Goal: Transaction & Acquisition: Purchase product/service

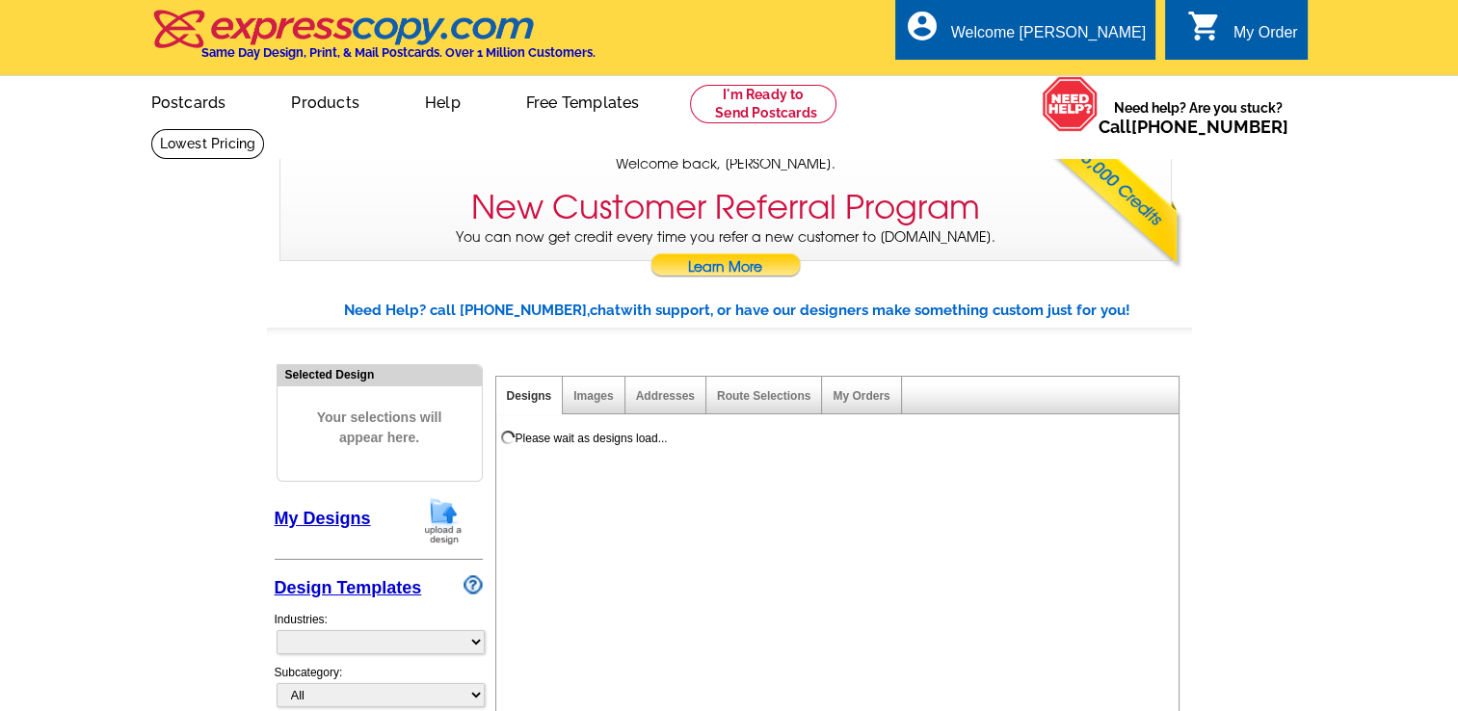
select select "785"
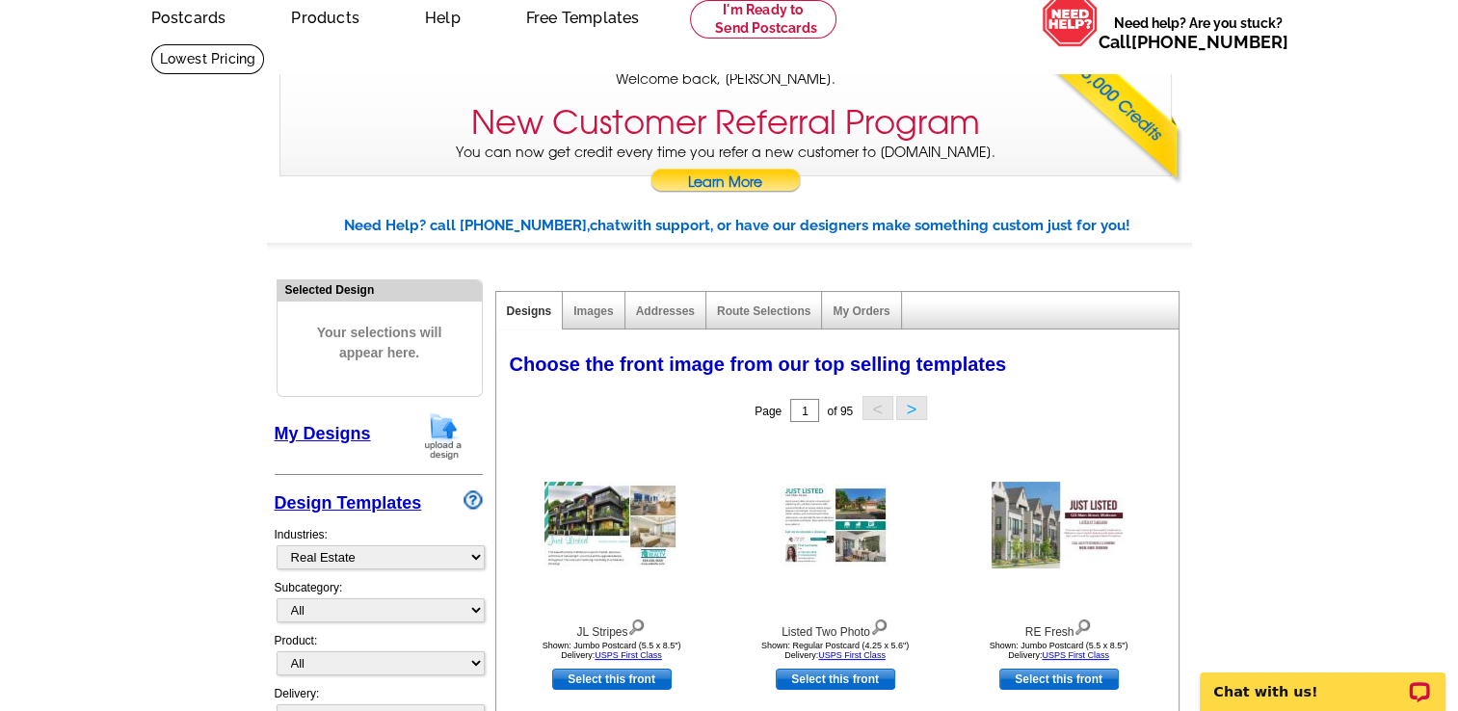
scroll to position [89, 0]
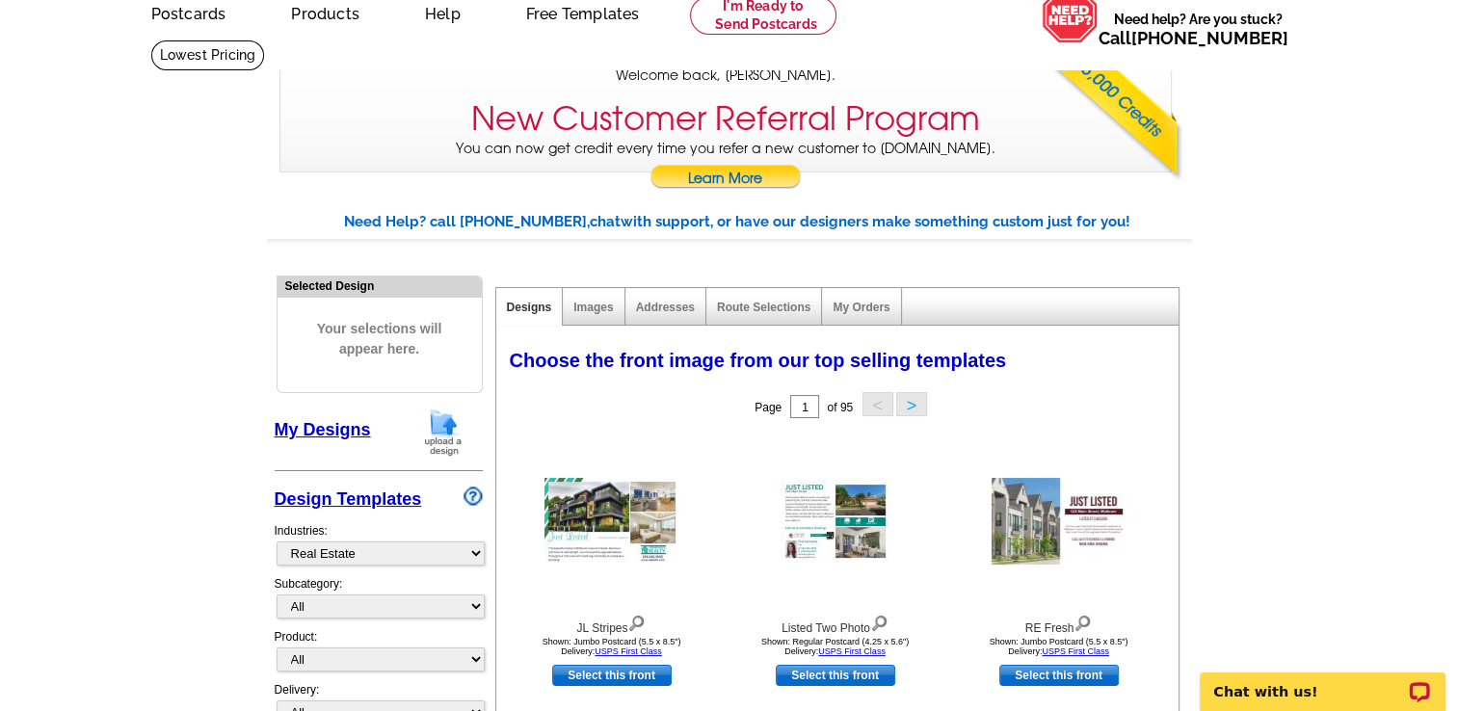
click at [316, 431] on link "My Designs" at bounding box center [323, 429] width 96 height 19
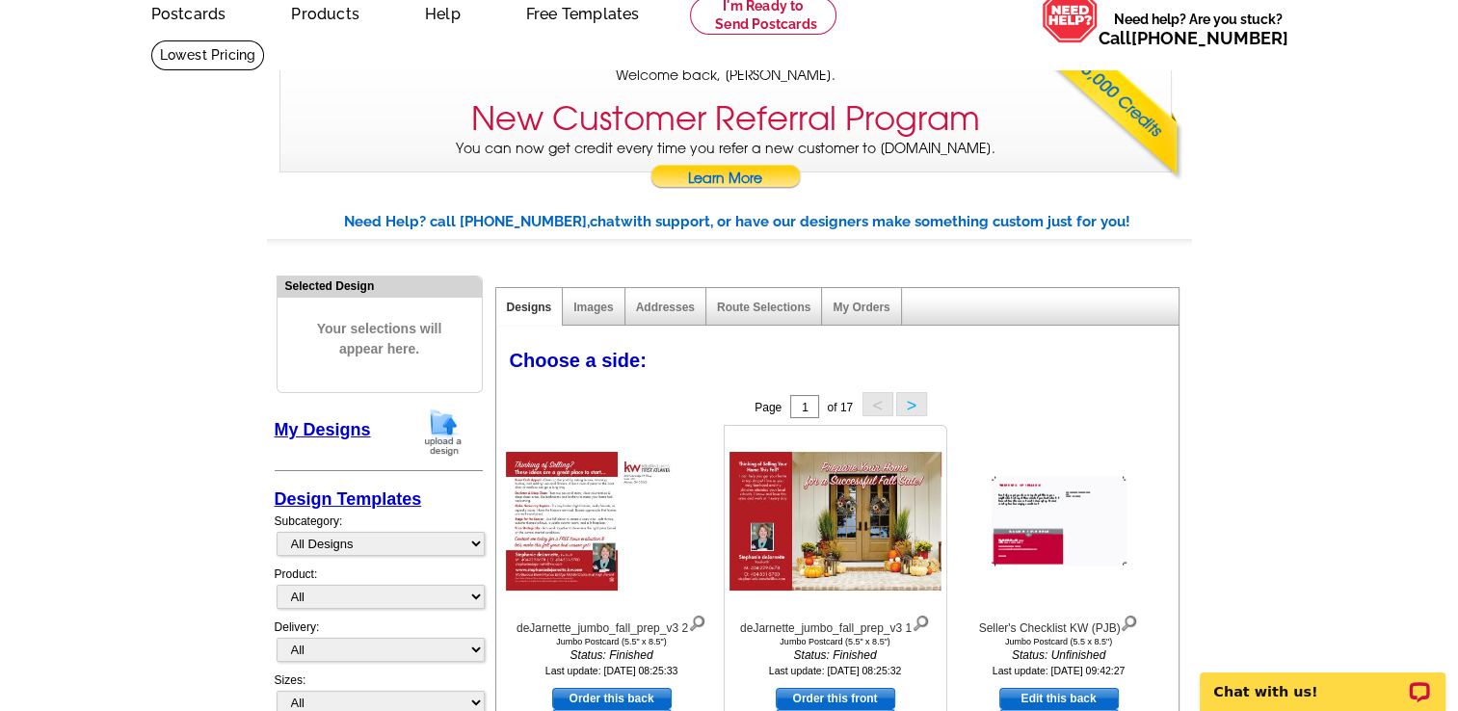
click at [804, 544] on img at bounding box center [836, 521] width 212 height 139
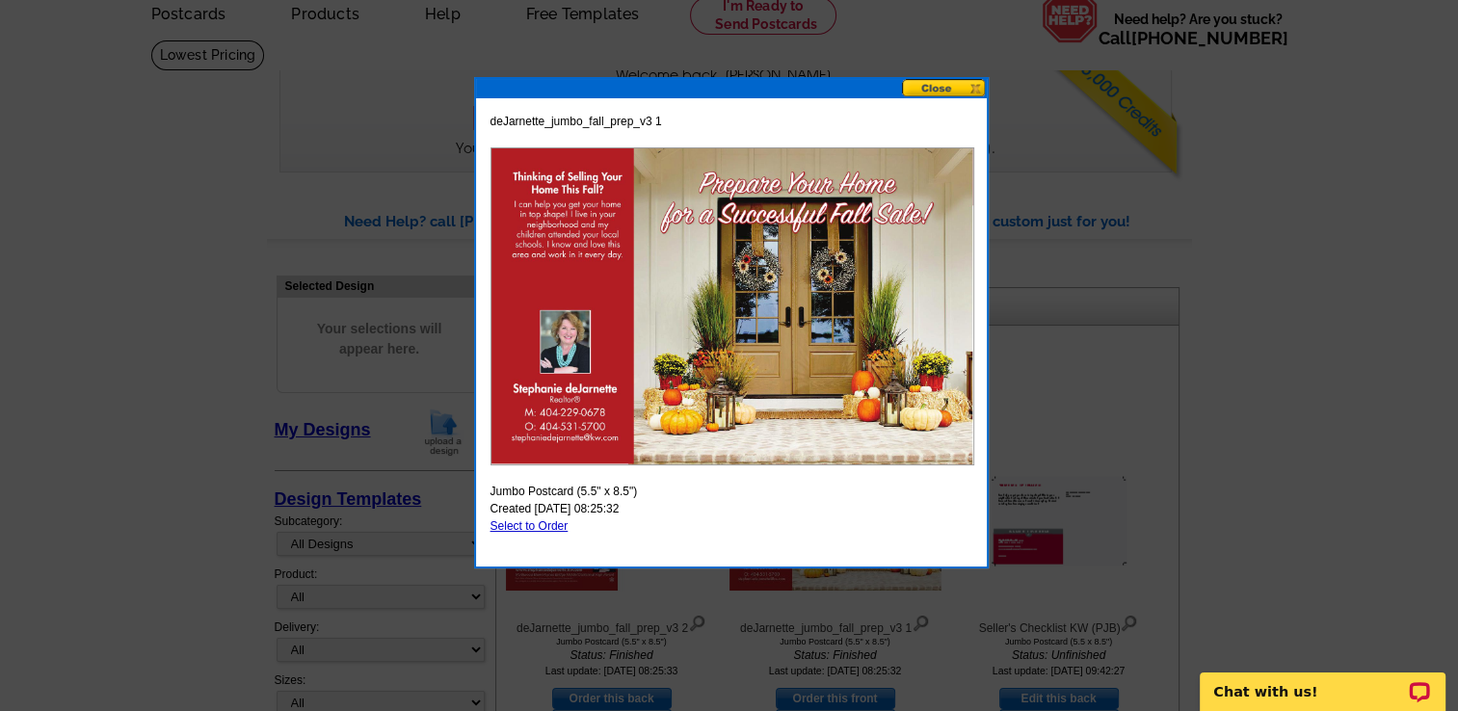
click at [936, 89] on button at bounding box center [944, 88] width 85 height 18
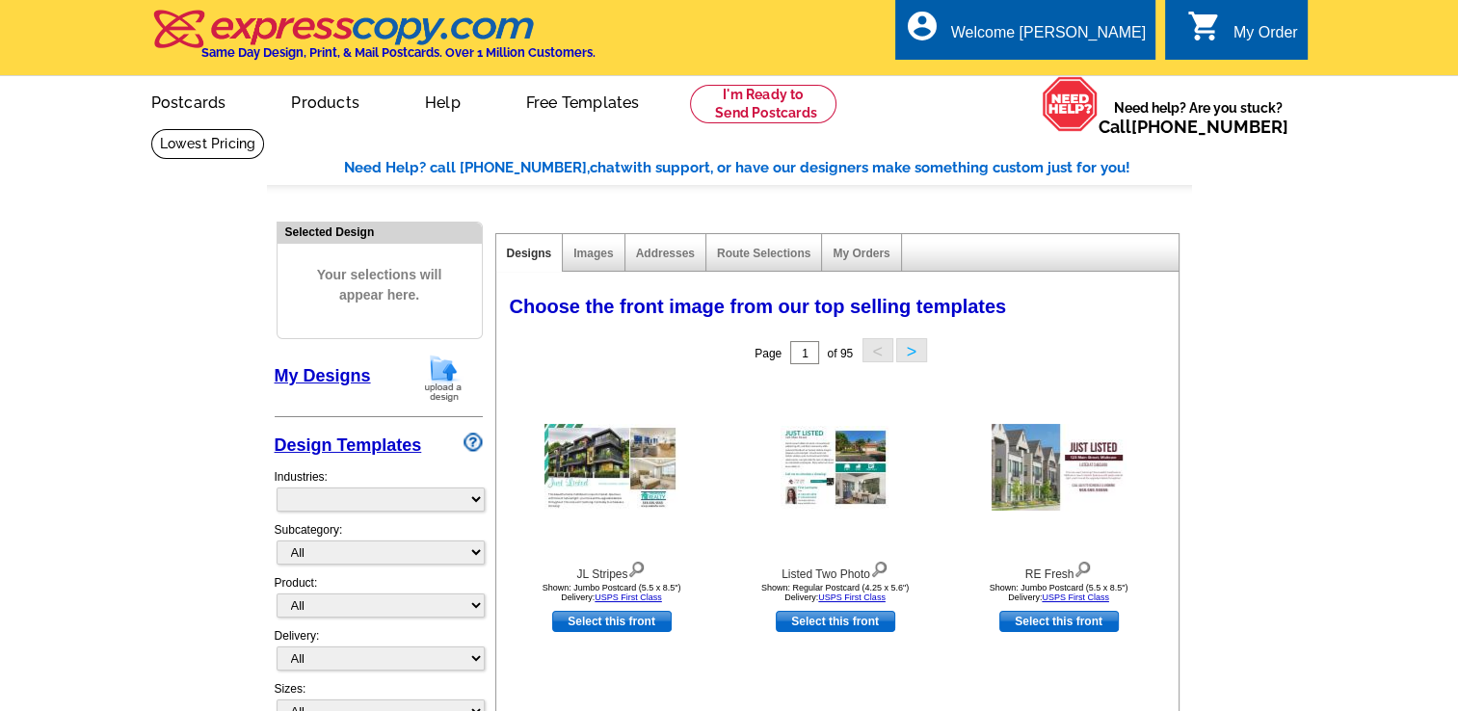
select select "785"
click at [324, 373] on link "My Designs" at bounding box center [323, 375] width 96 height 19
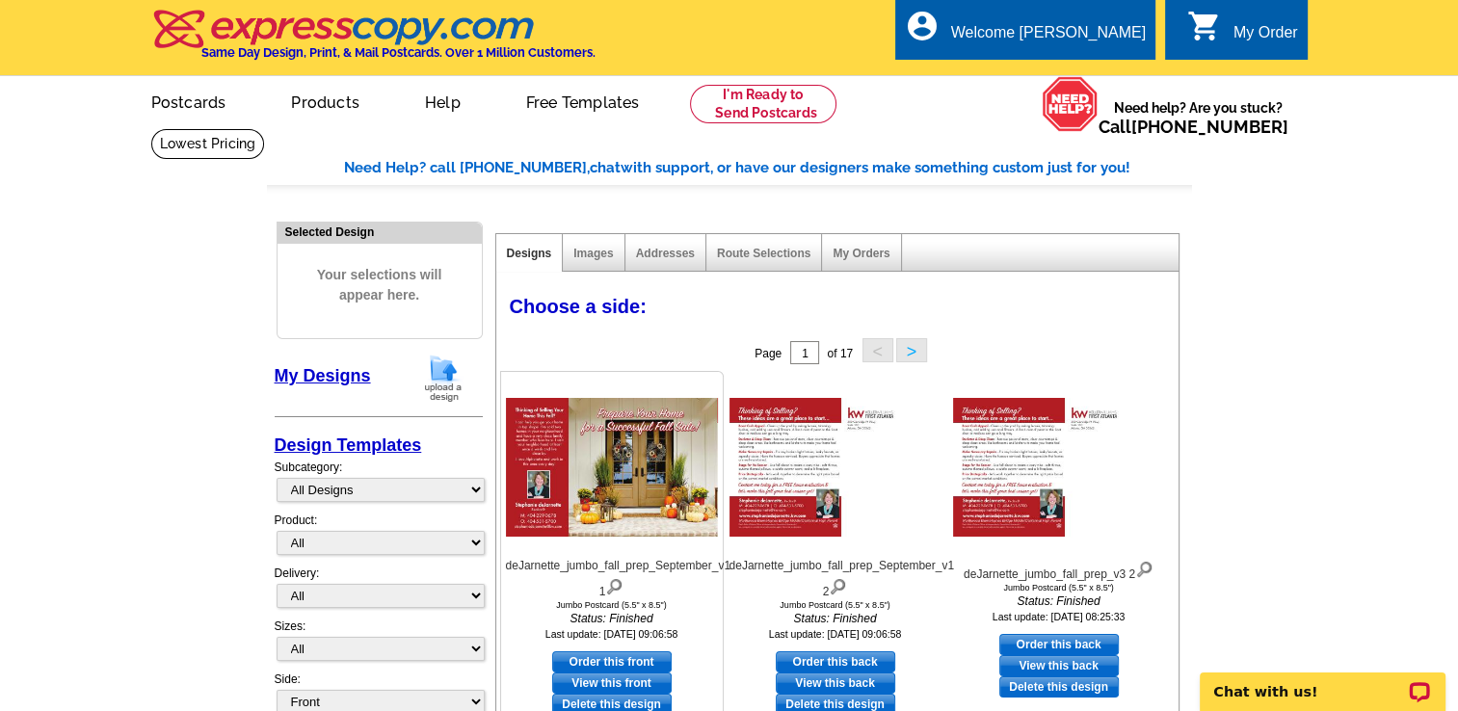
click at [640, 457] on img at bounding box center [612, 467] width 212 height 139
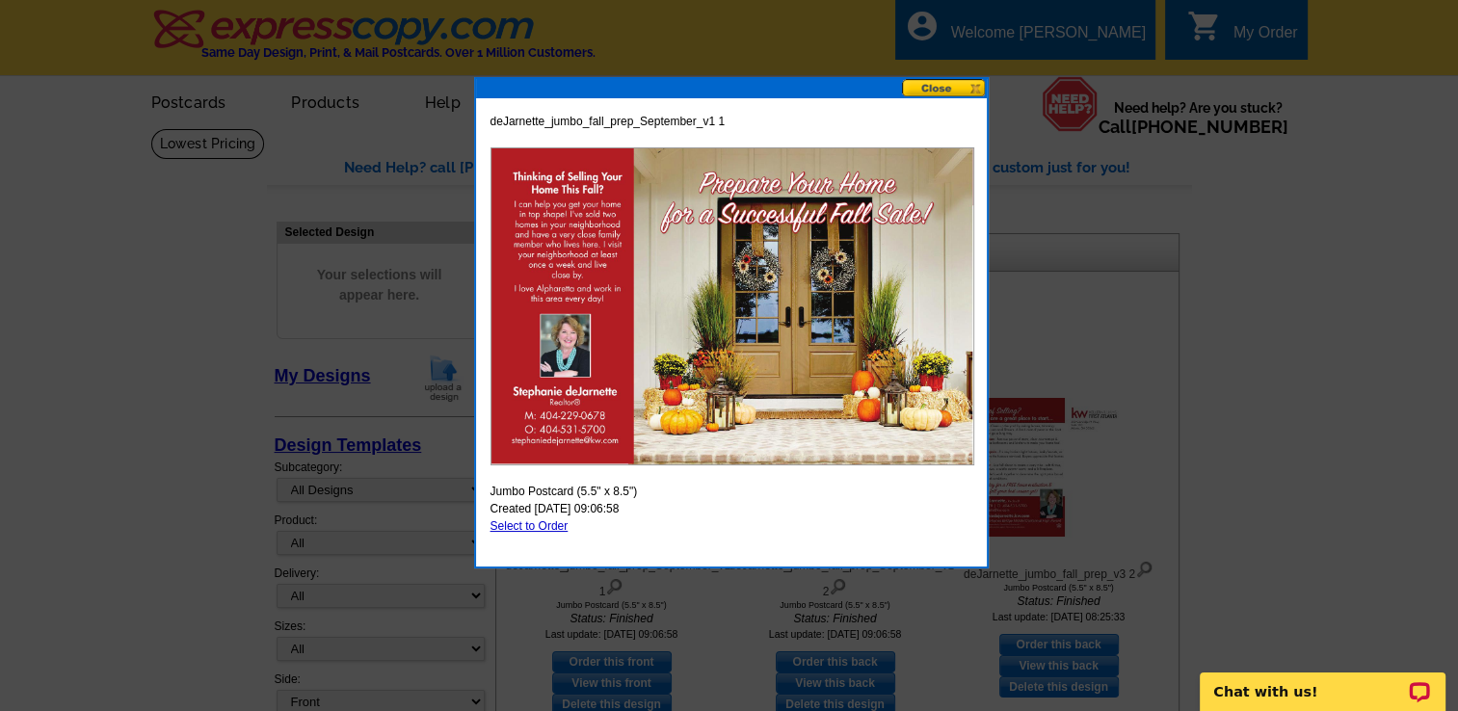
click at [926, 84] on button at bounding box center [944, 88] width 85 height 18
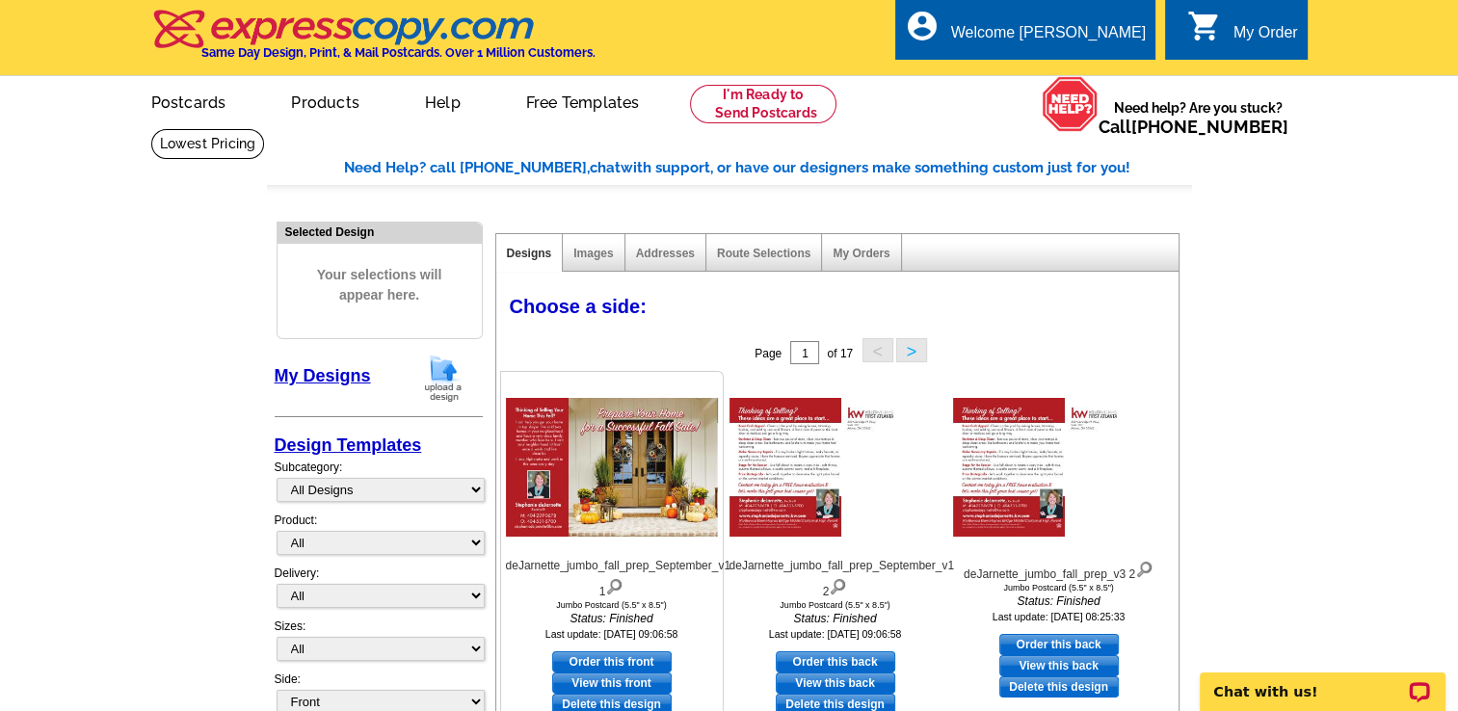
scroll to position [170, 0]
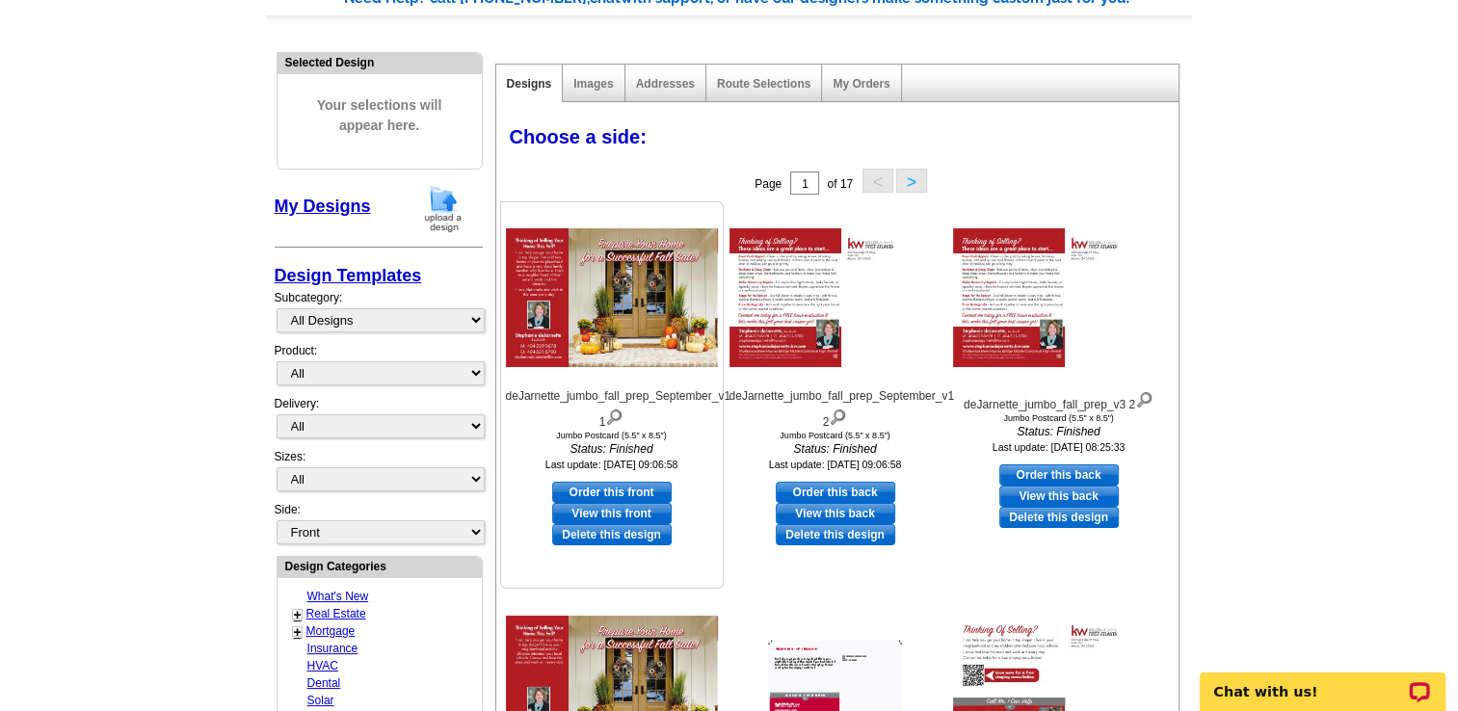
click at [625, 494] on link "Order this front" at bounding box center [612, 492] width 120 height 21
select select "2"
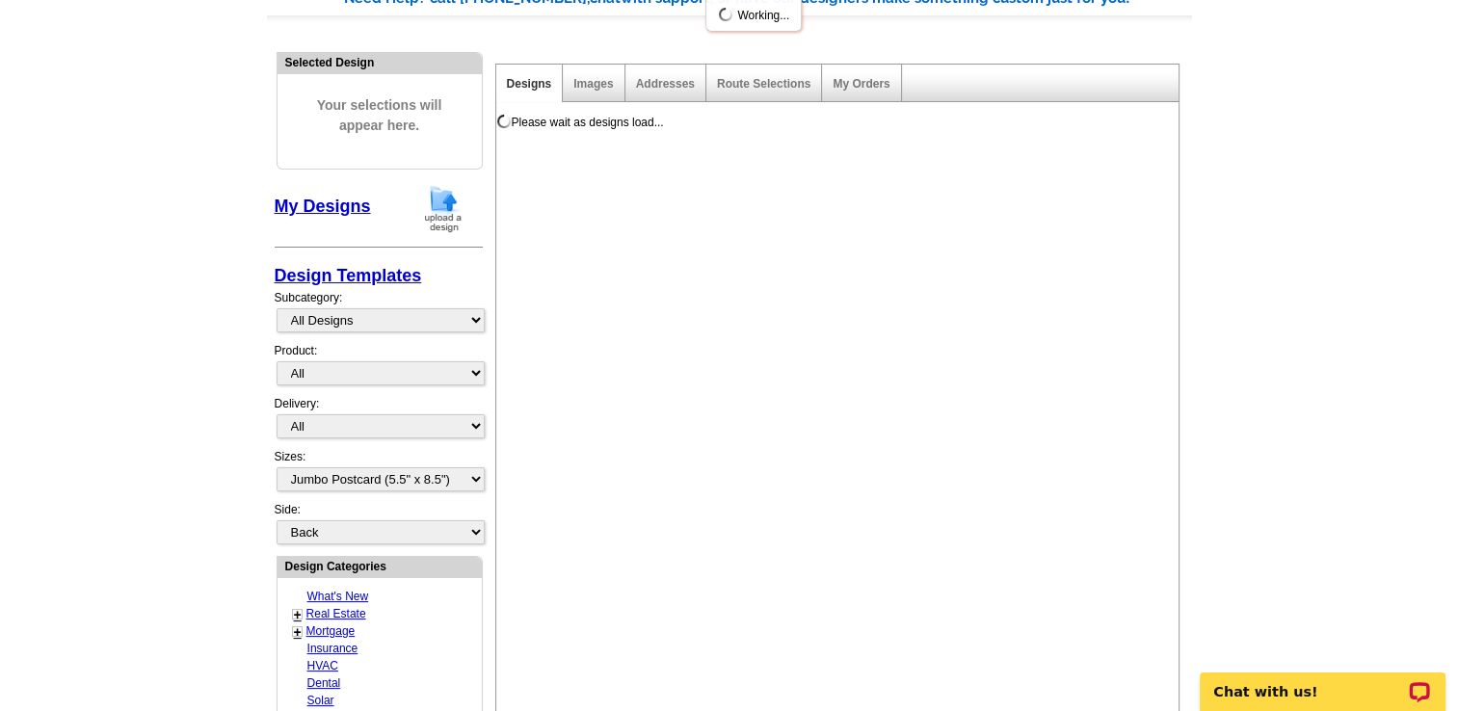
scroll to position [0, 0]
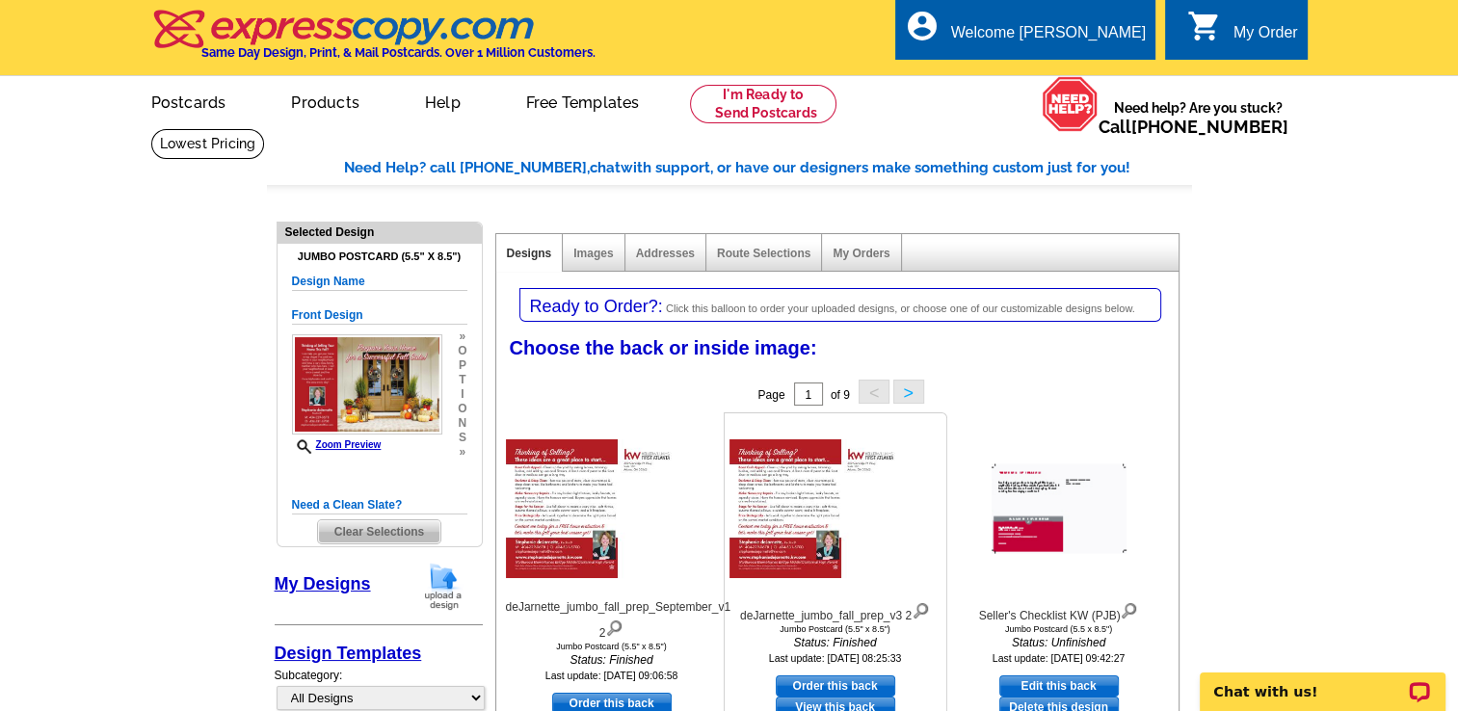
click at [837, 682] on link "Order this back" at bounding box center [836, 686] width 120 height 21
select select "front"
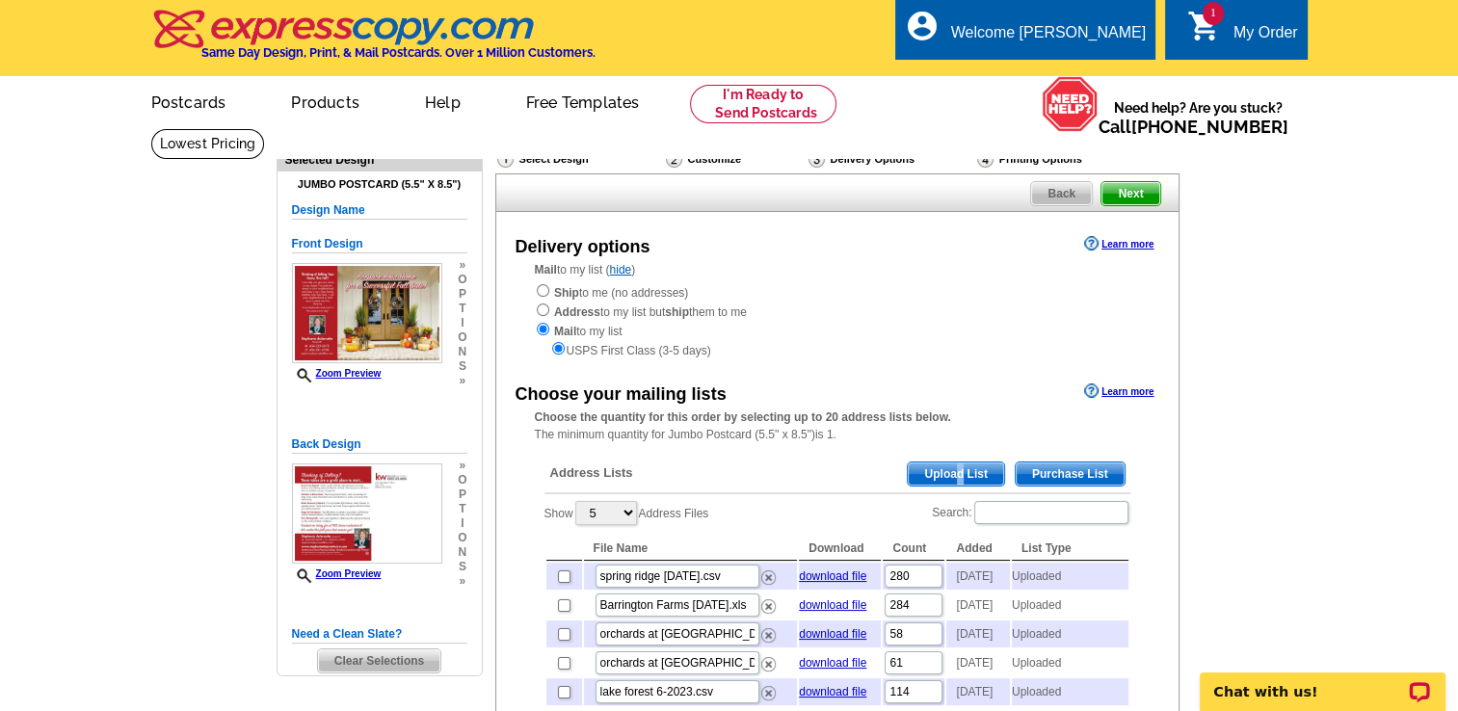
drag, startPoint x: 945, startPoint y: 471, endPoint x: 961, endPoint y: 478, distance: 17.7
click at [961, 478] on span "Upload List" at bounding box center [955, 474] width 95 height 23
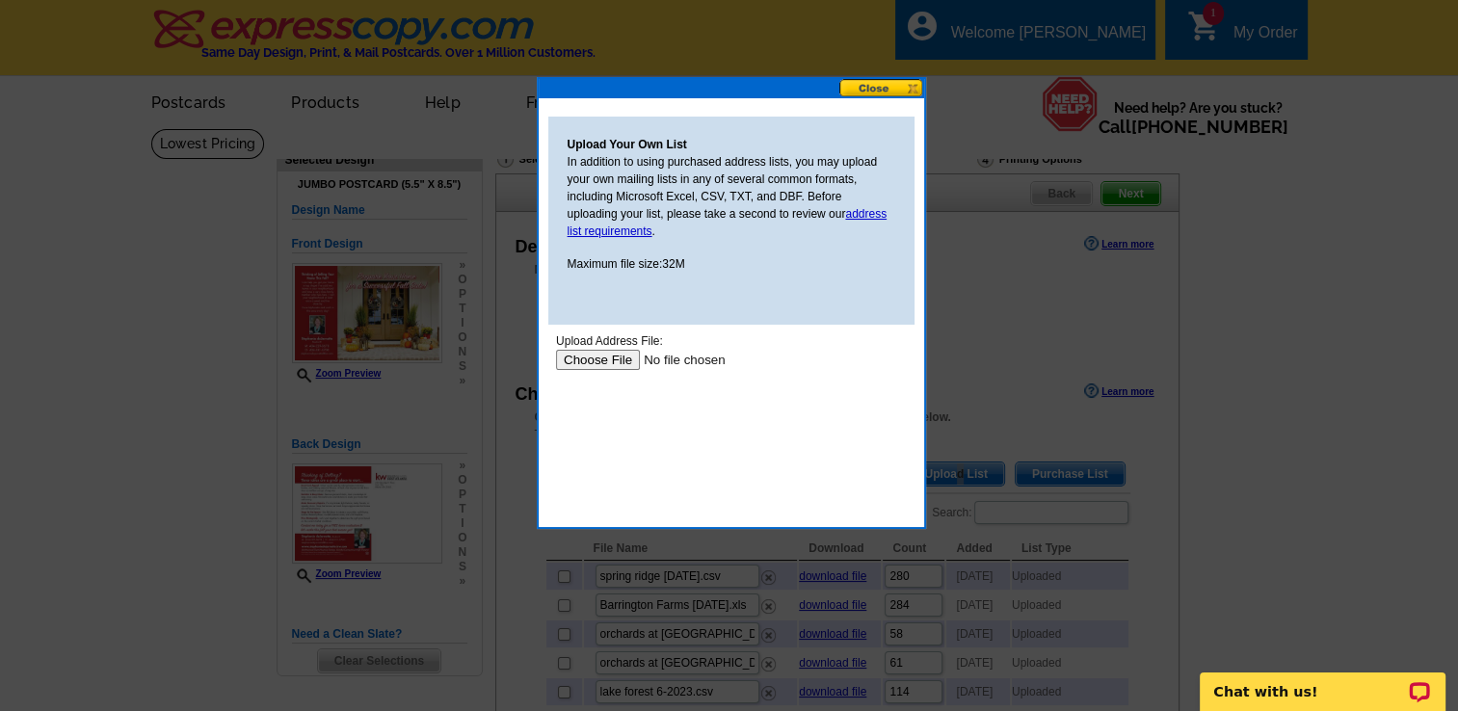
click at [580, 357] on input "file" at bounding box center [677, 360] width 244 height 20
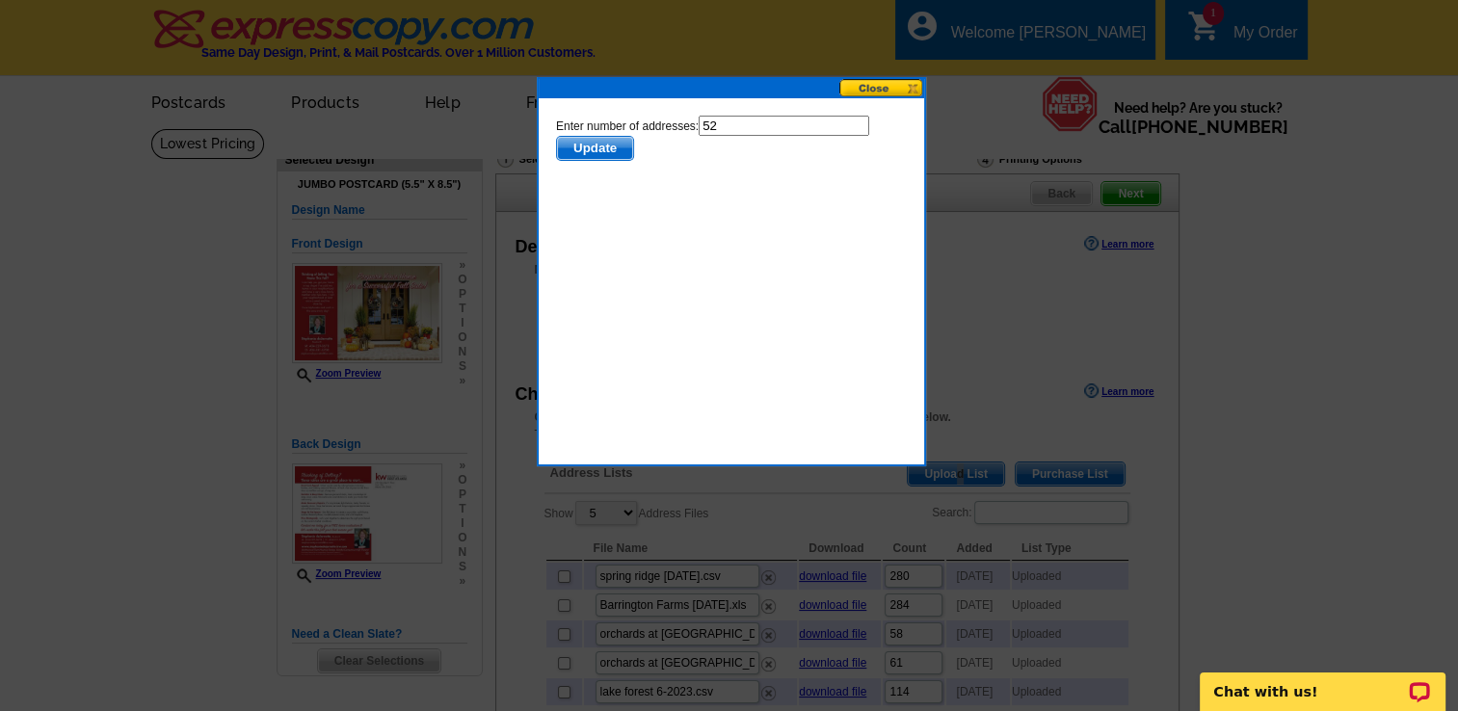
click at [590, 143] on span "Update" at bounding box center [594, 148] width 76 height 23
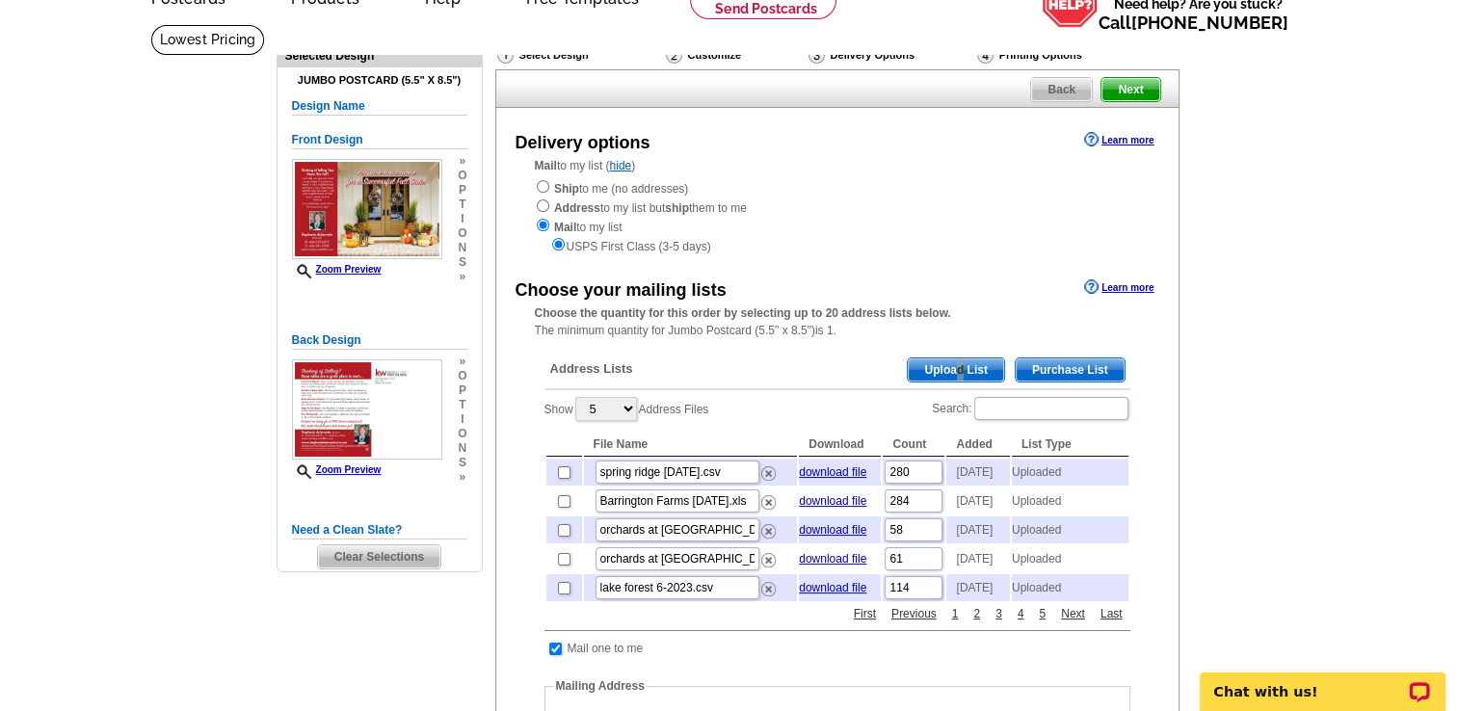
scroll to position [106, 0]
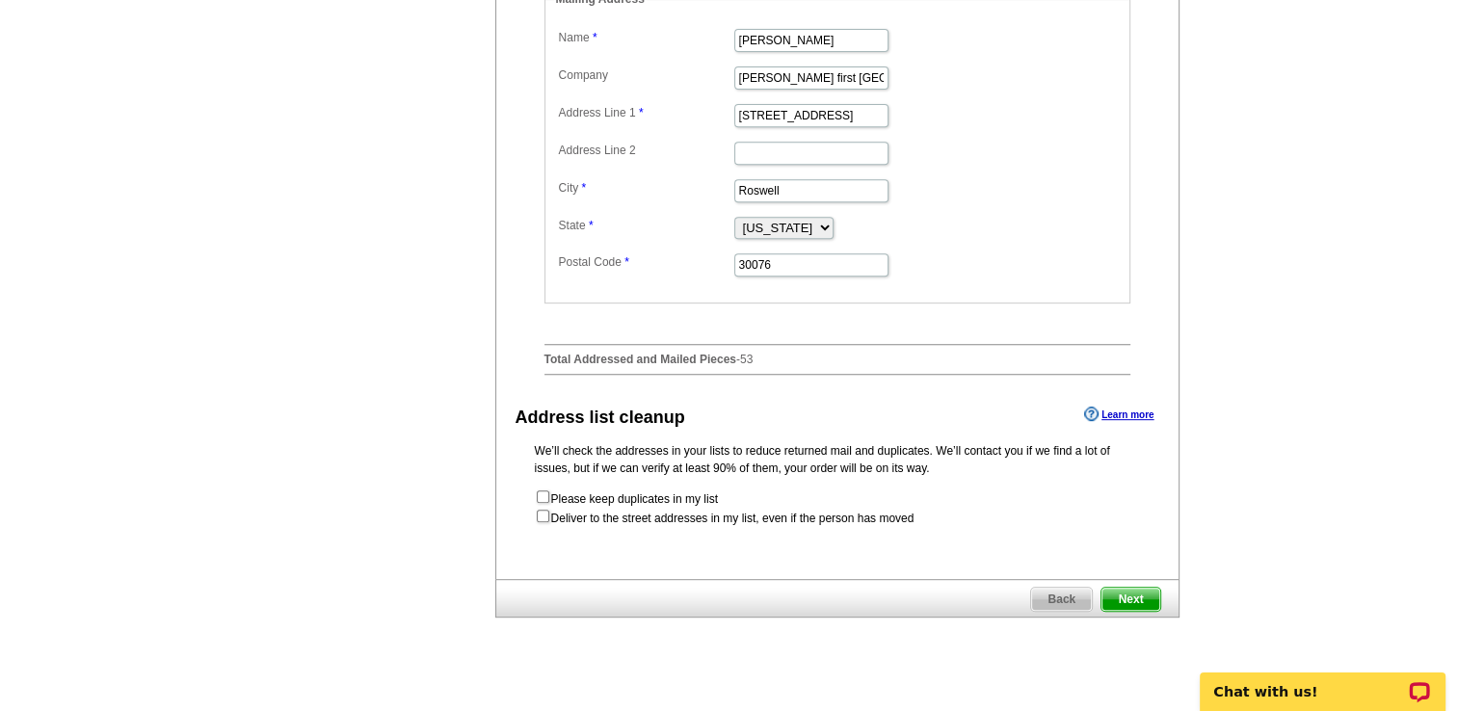
scroll to position [798, 0]
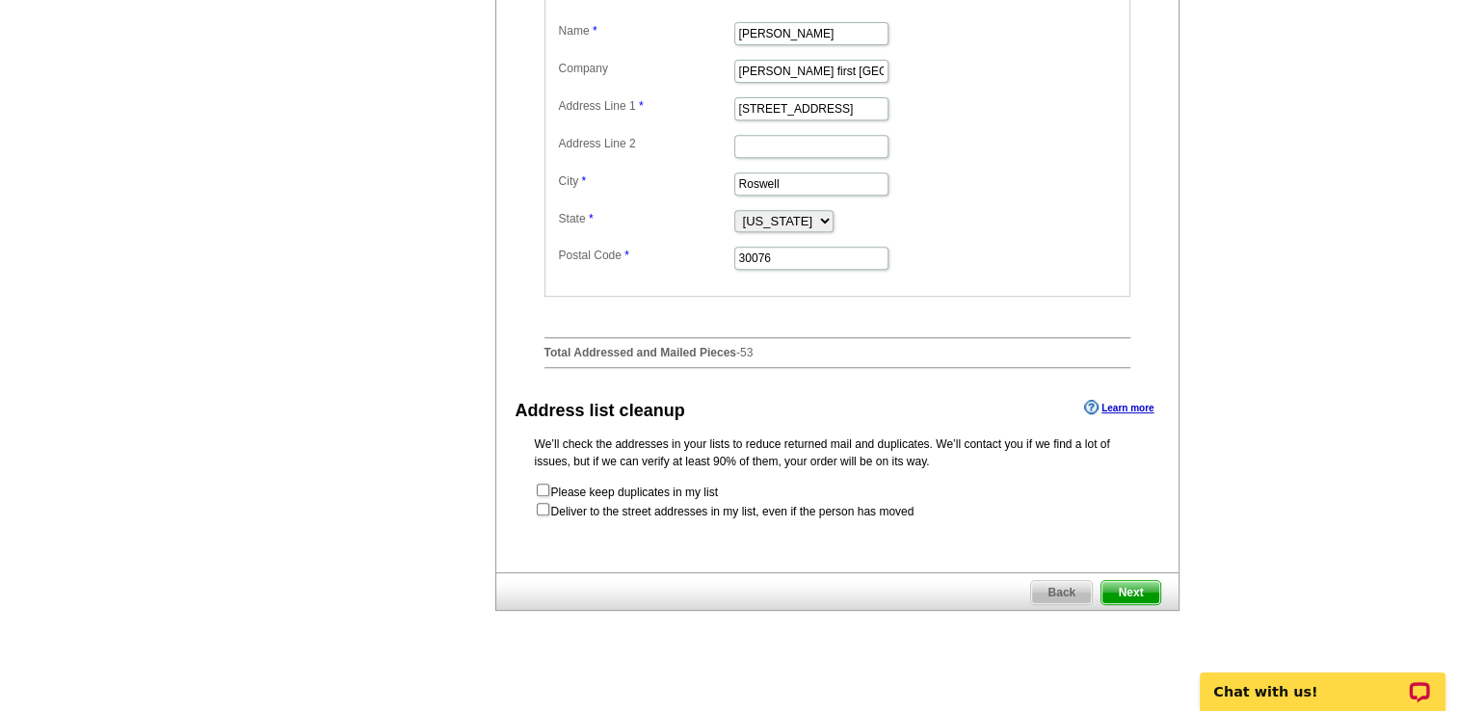
click at [1135, 604] on span "Next" at bounding box center [1131, 592] width 58 height 23
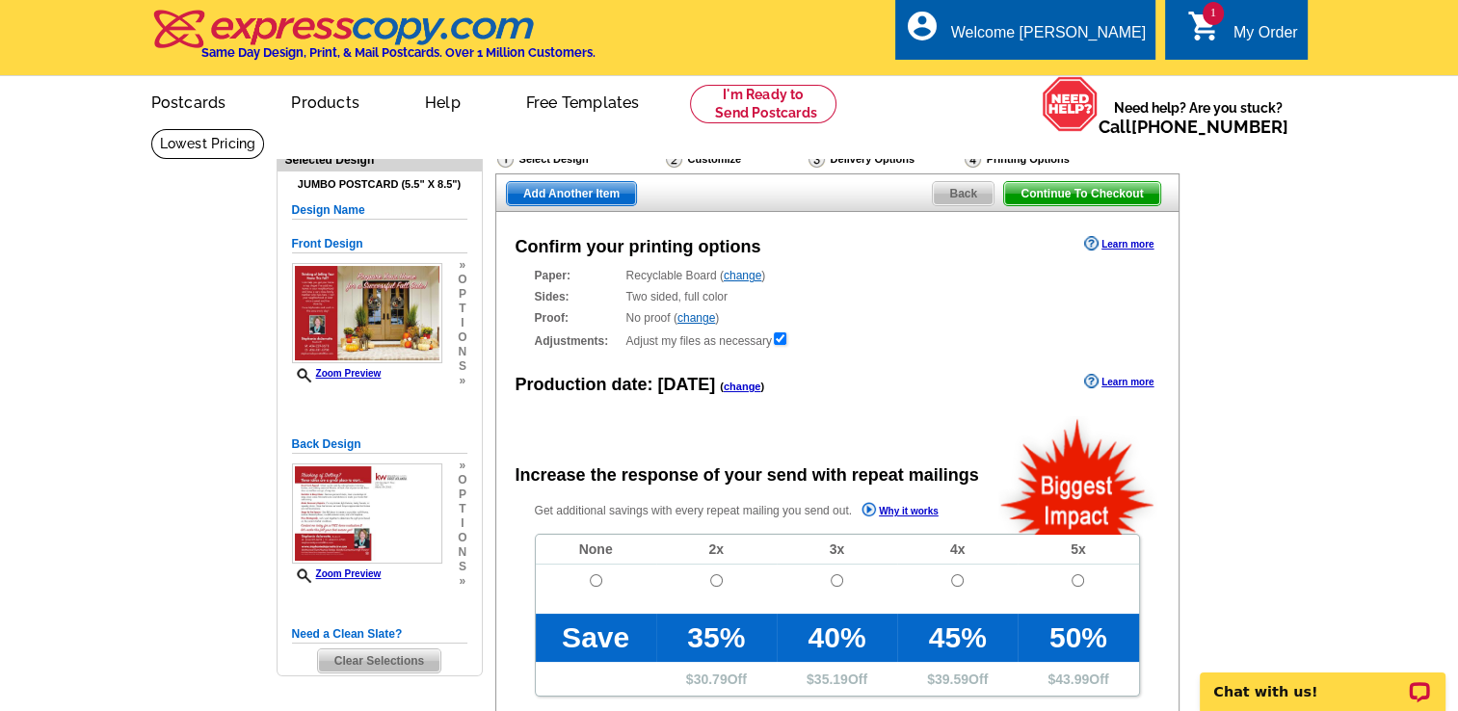
radio input "false"
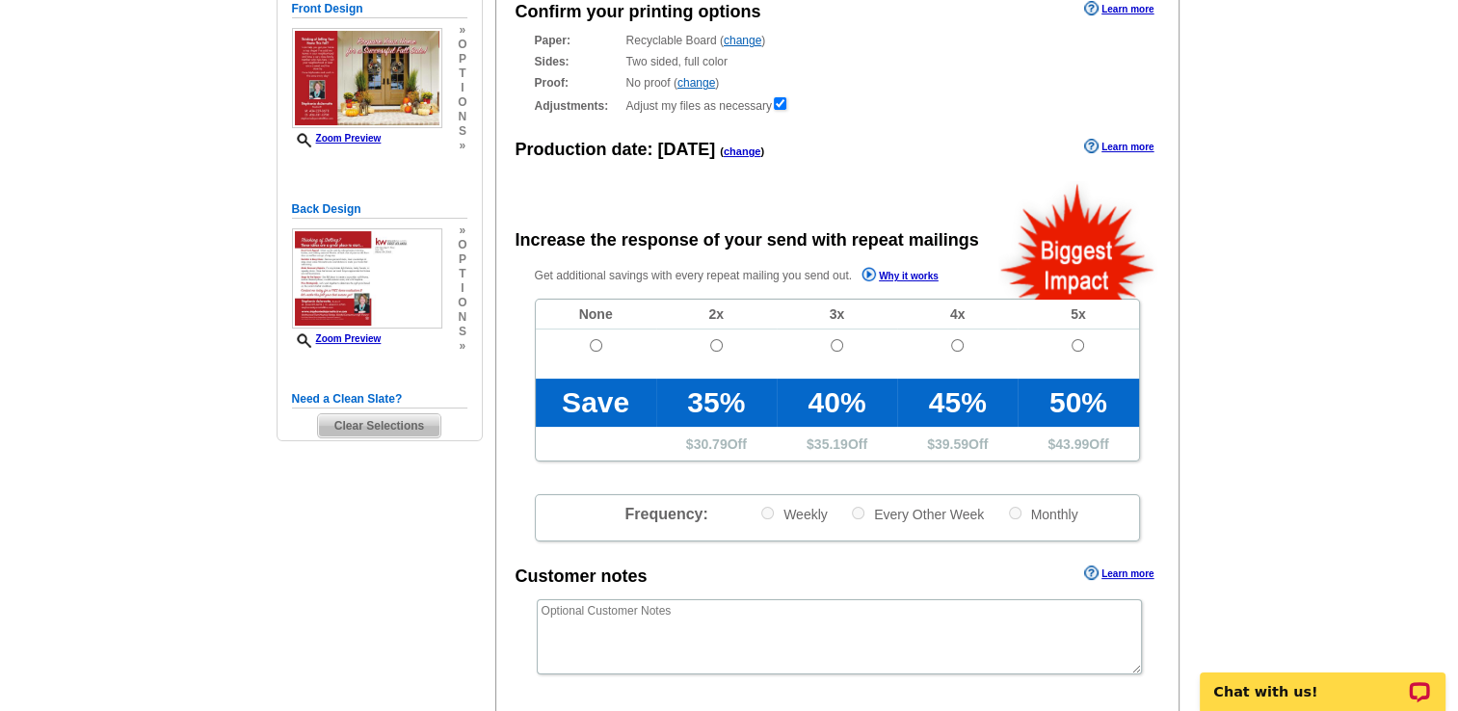
scroll to position [237, 0]
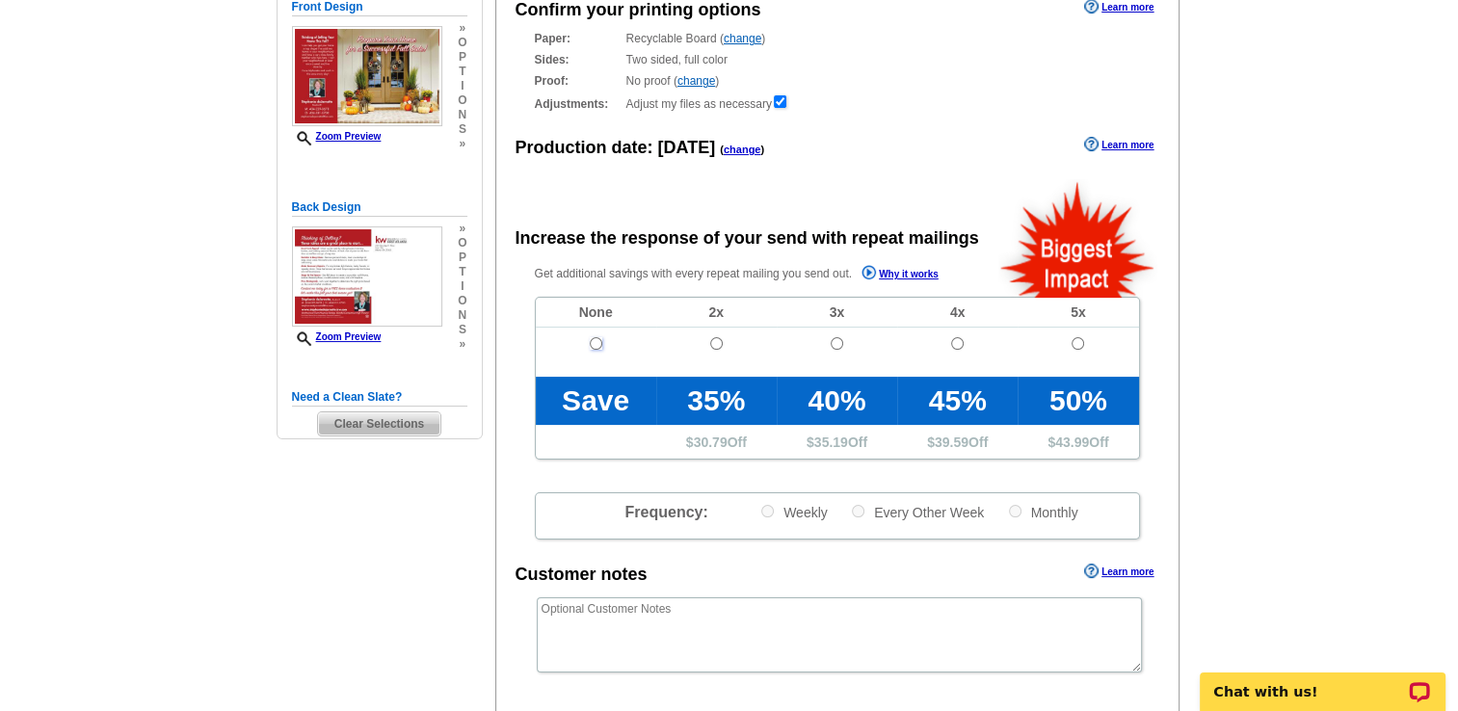
click at [591, 340] on input "radio" at bounding box center [596, 343] width 13 height 13
radio input "true"
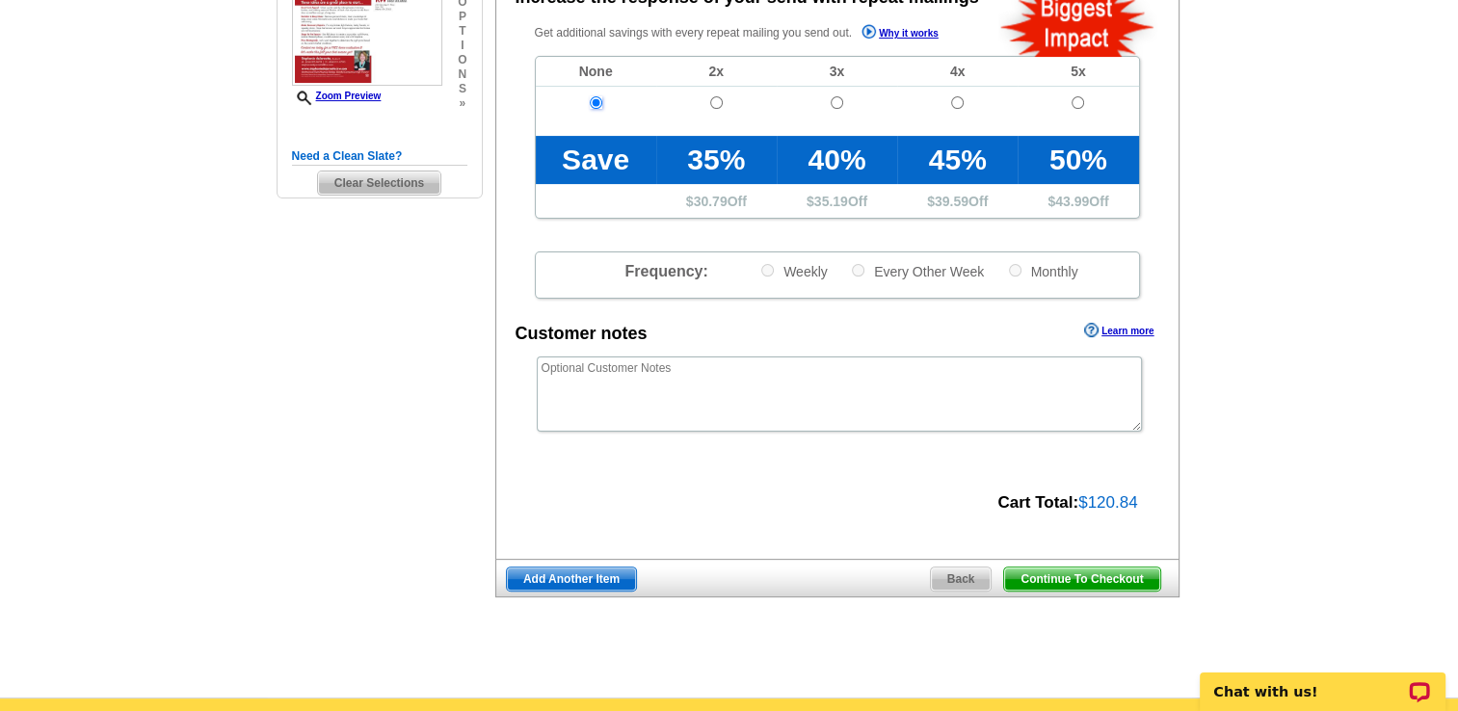
scroll to position [478, 0]
click at [1070, 582] on span "Continue To Checkout" at bounding box center [1081, 579] width 155 height 23
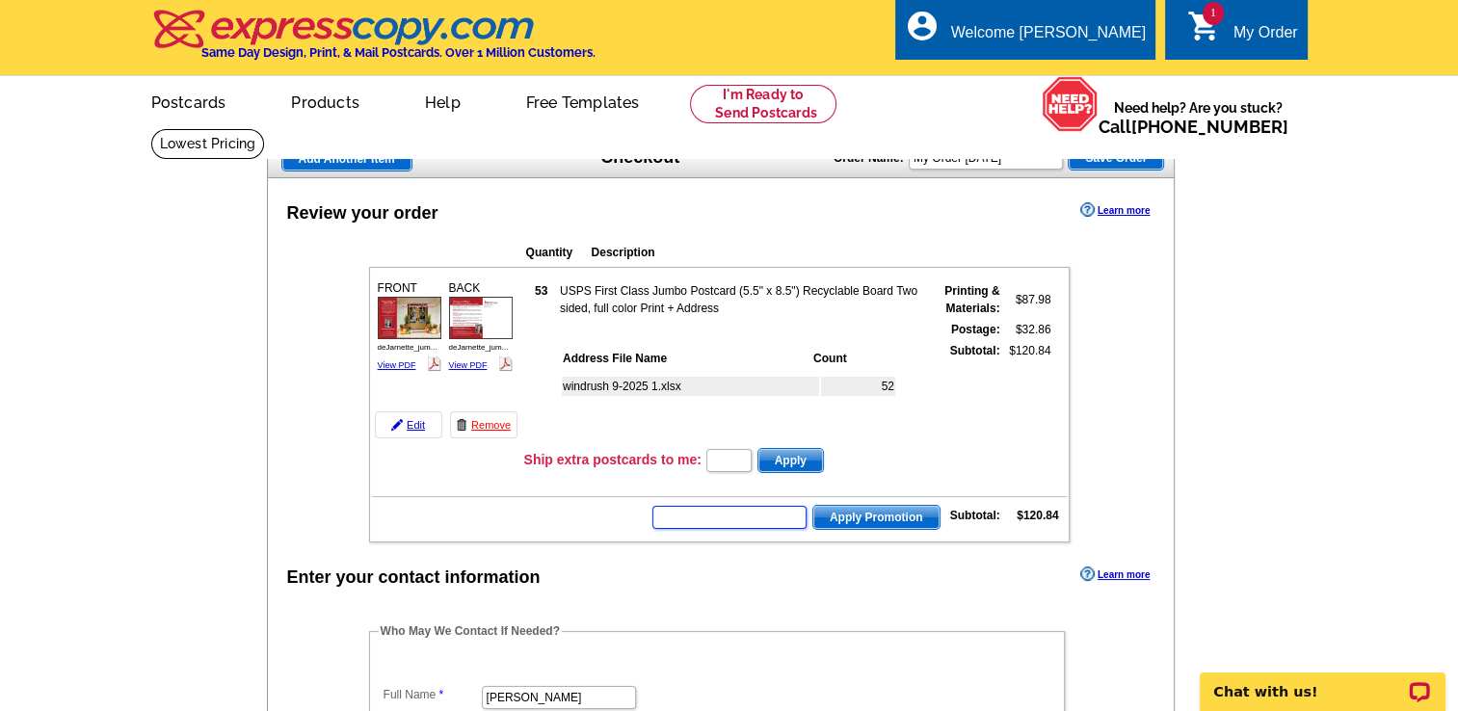
click at [731, 517] on input "text" at bounding box center [730, 517] width 154 height 23
click at [759, 511] on input "text" at bounding box center [730, 517] width 154 height 23
type input "chat20"
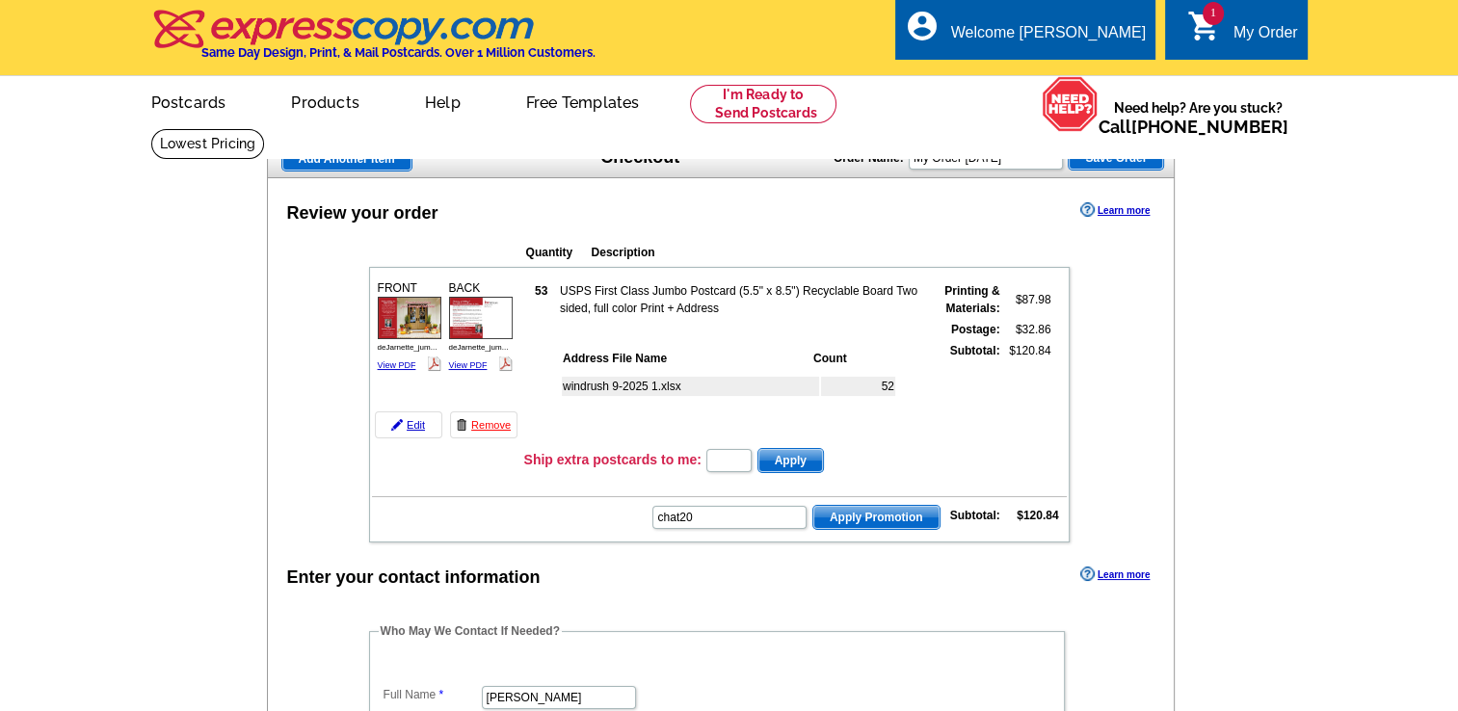
click at [855, 513] on span "Apply Promotion" at bounding box center [877, 517] width 126 height 23
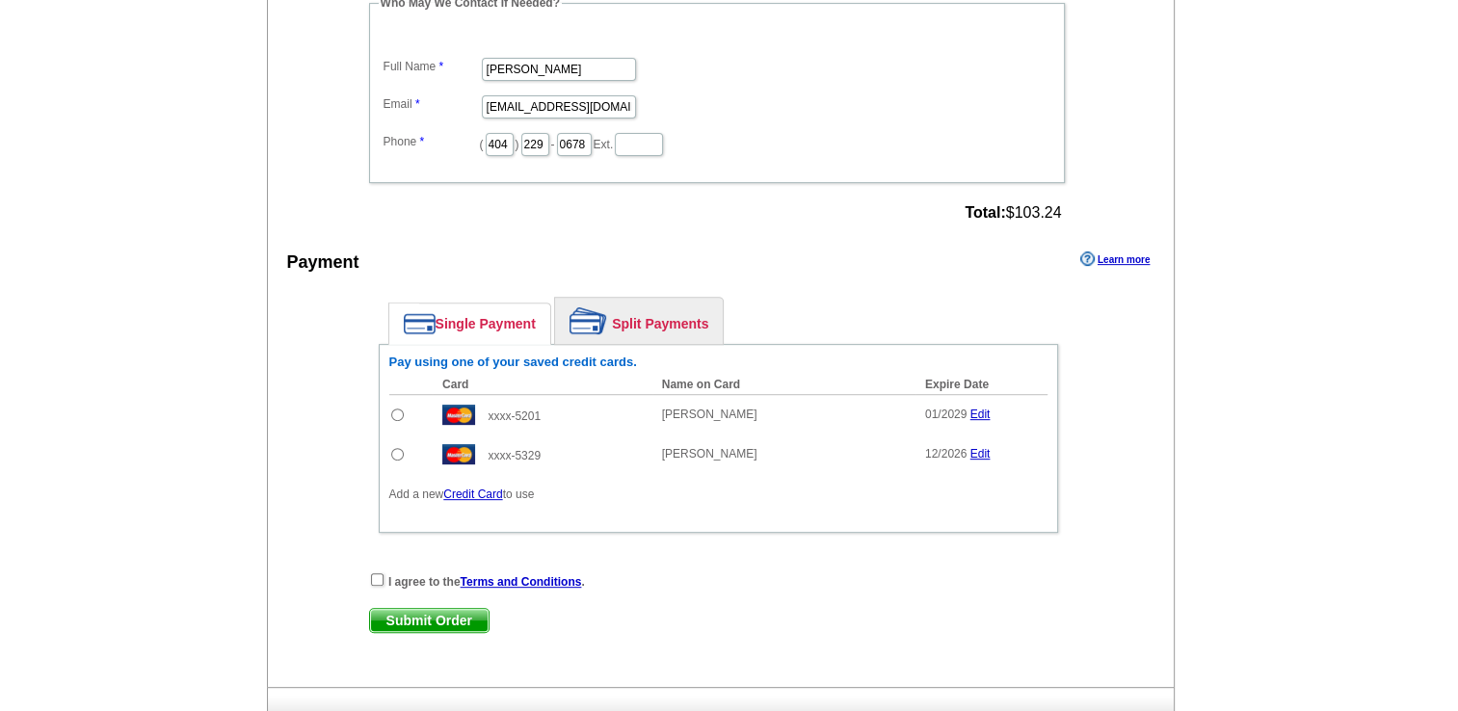
scroll to position [692, 0]
click at [474, 486] on link "Credit Card" at bounding box center [472, 492] width 59 height 13
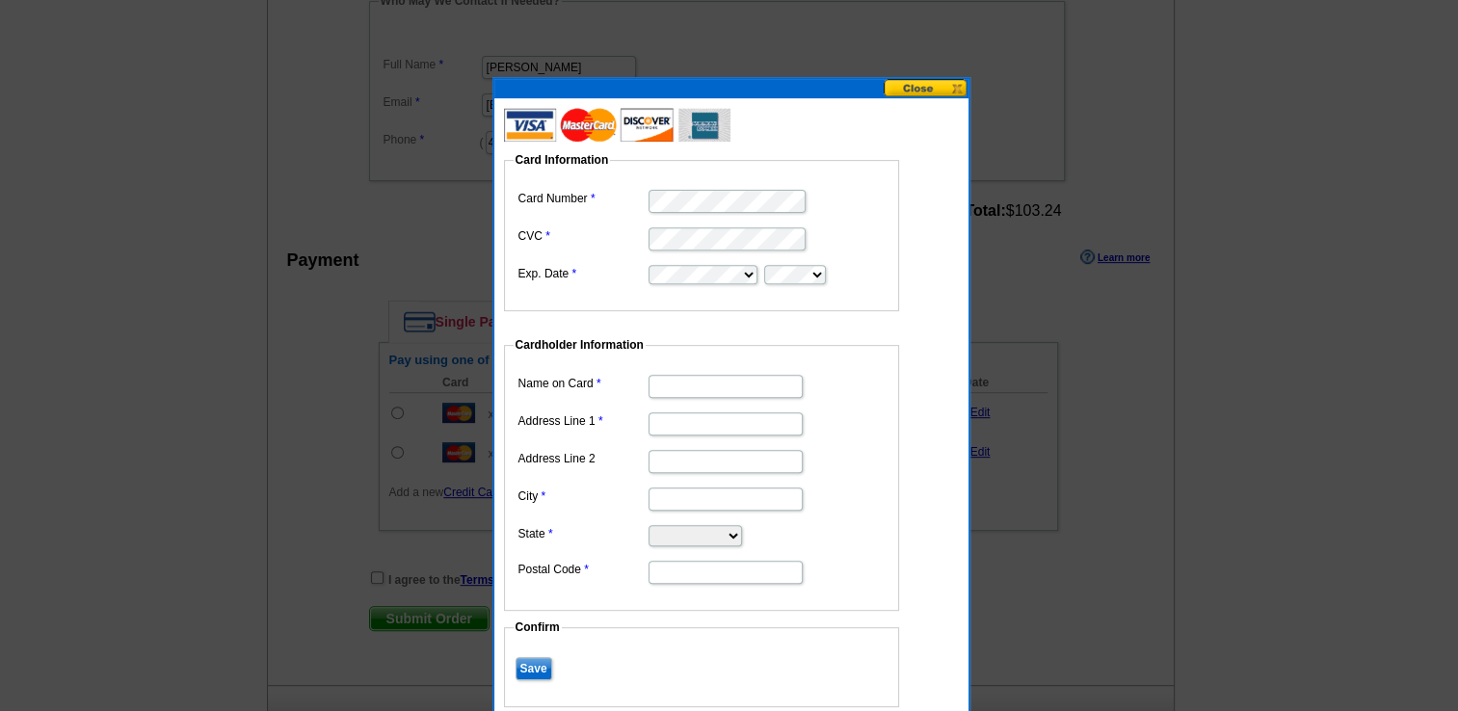
type input "[STREET_ADDRESS]"
type input "roswell"
select select "GA"
type input "30076"
type input "[PERSON_NAME]"
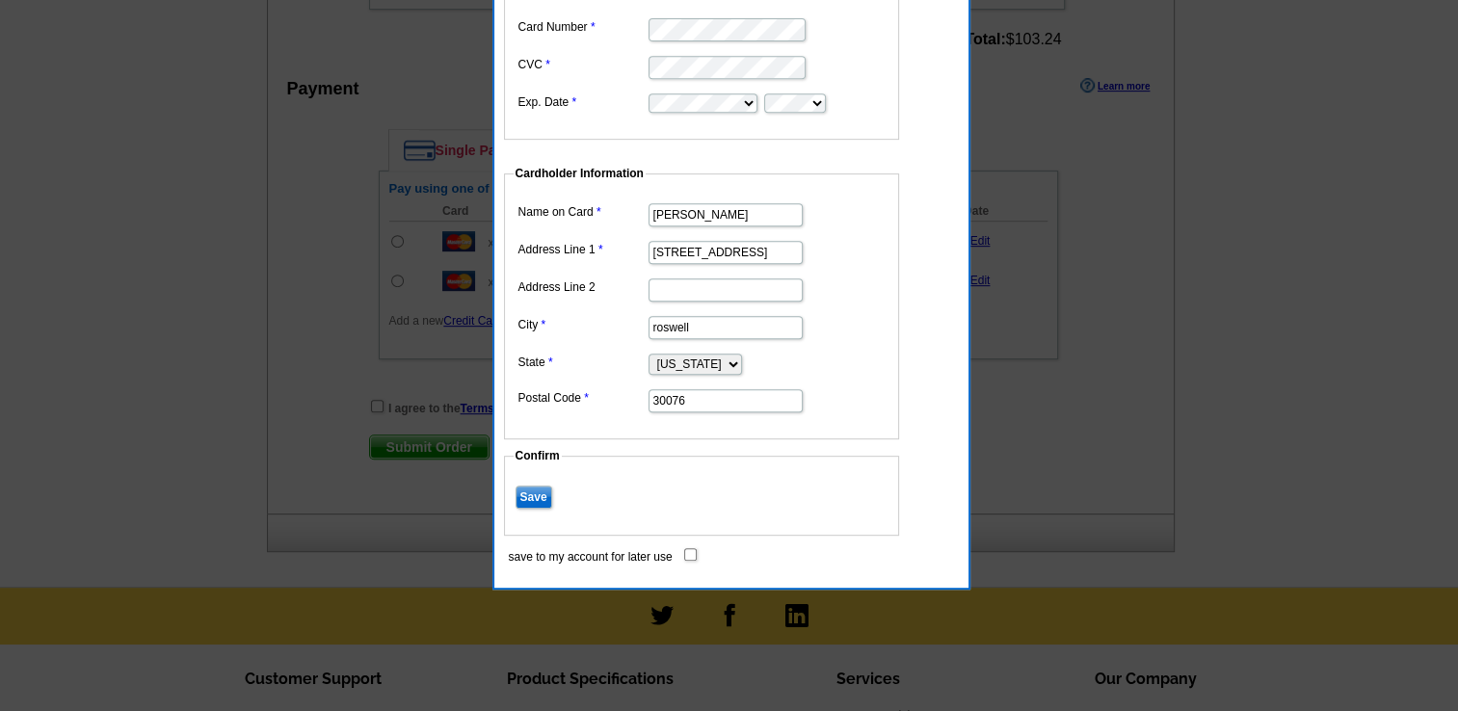
scroll to position [866, 0]
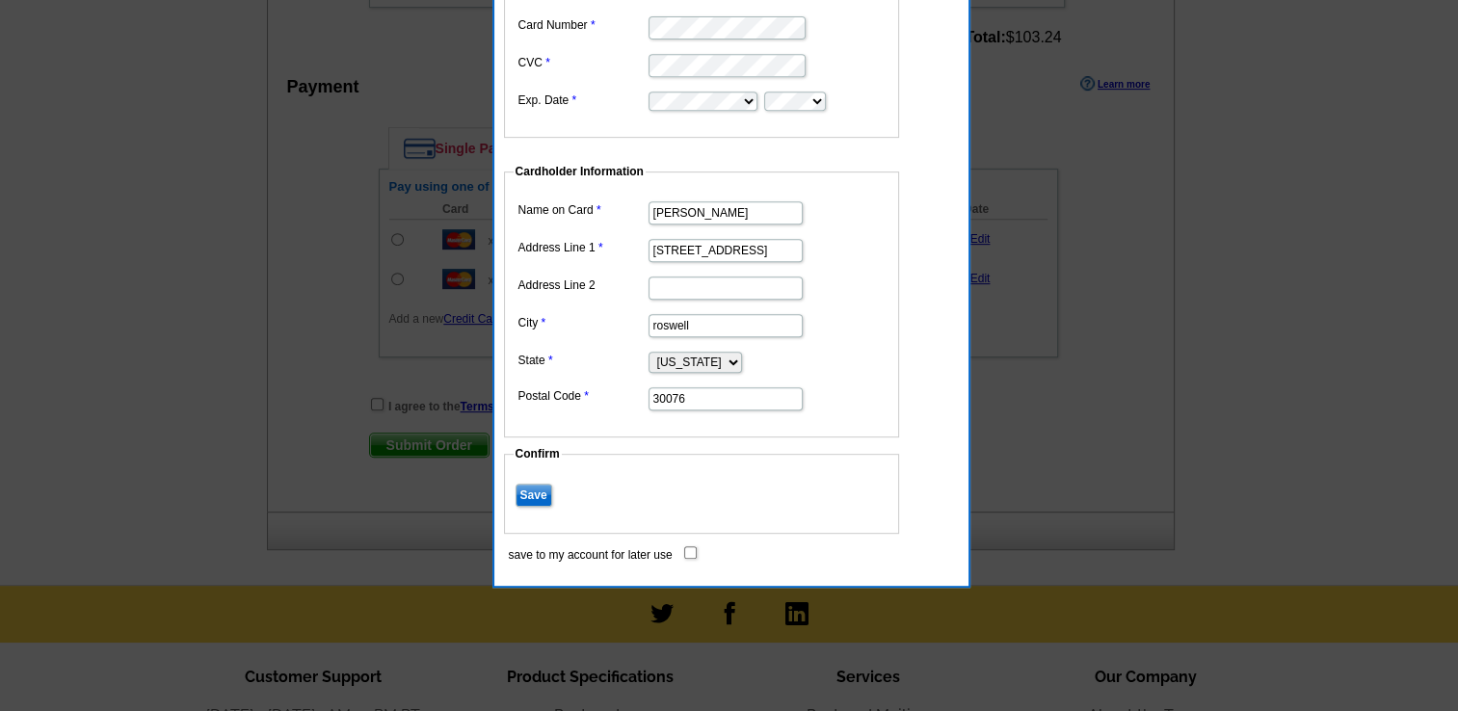
click at [528, 484] on input "Save" at bounding box center [534, 495] width 37 height 23
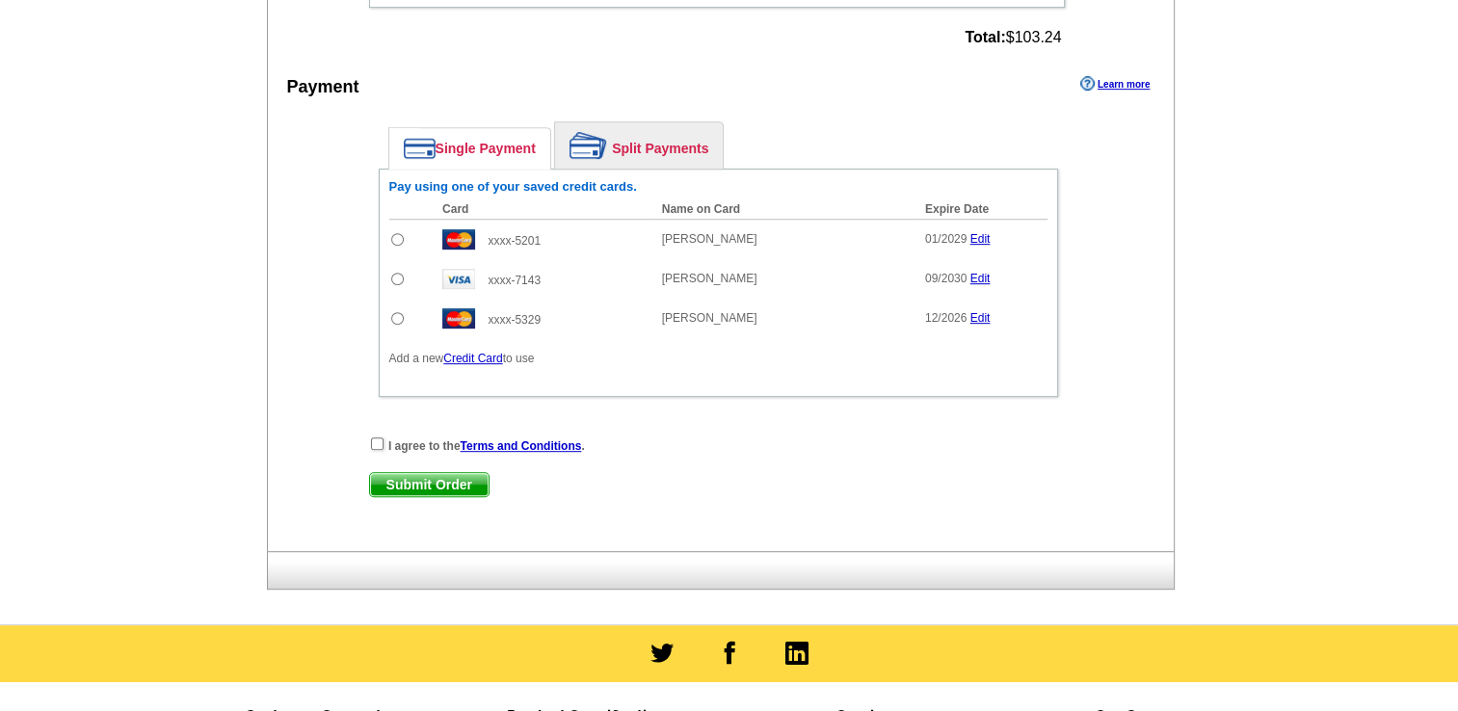
click at [397, 273] on input "radio" at bounding box center [397, 279] width 13 height 13
radio input "true"
click at [374, 438] on input "checkbox" at bounding box center [377, 444] width 13 height 13
checkbox input "true"
click at [425, 476] on span "Submit Order" at bounding box center [429, 484] width 119 height 23
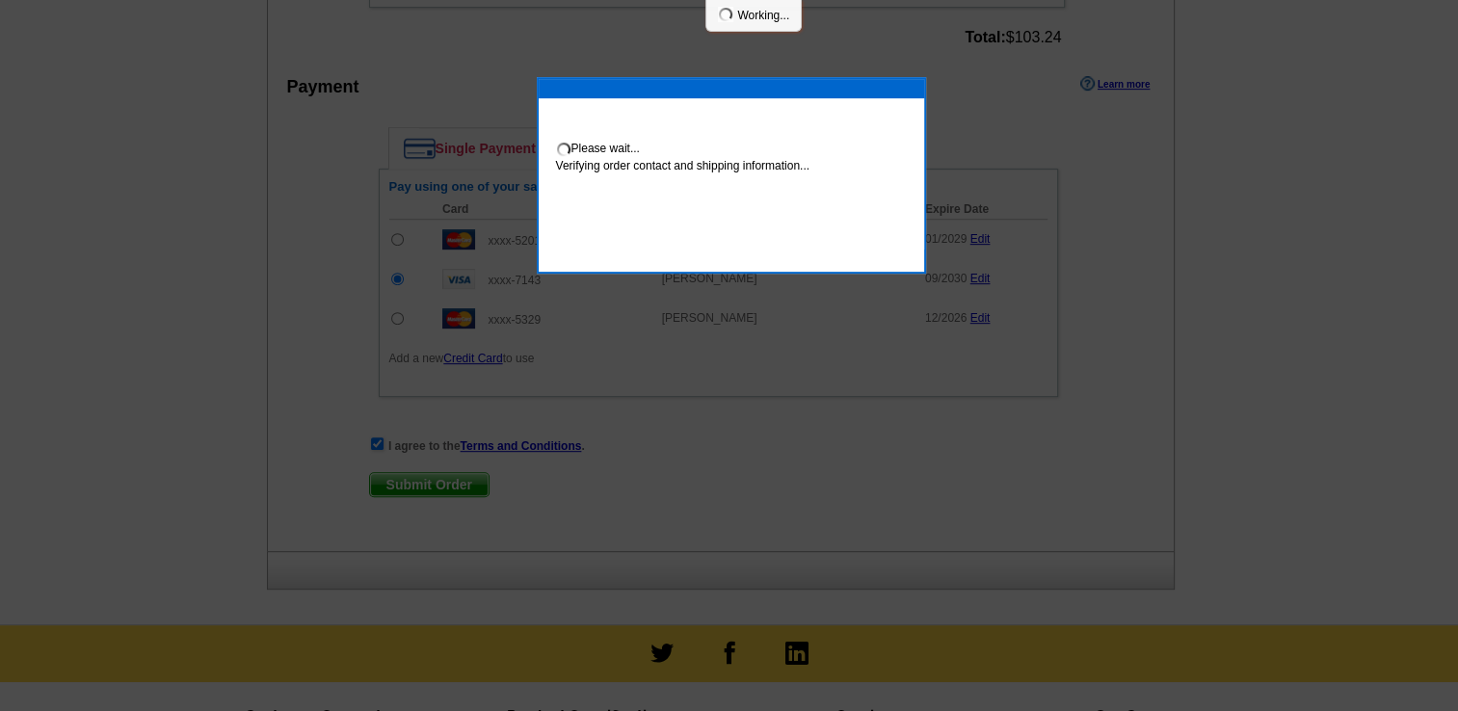
scroll to position [963, 0]
